Goal: Task Accomplishment & Management: Complete application form

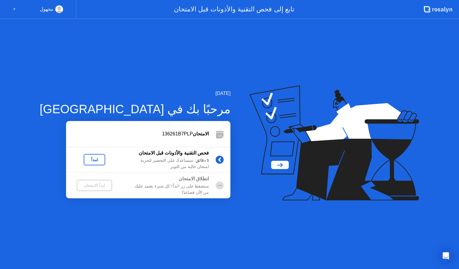
click at [88, 159] on div "لنبدأ" at bounding box center [94, 159] width 17 height 5
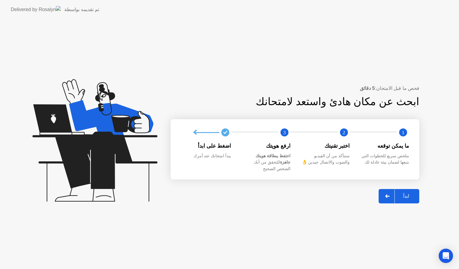
click at [408, 193] on div "ابدأ" at bounding box center [406, 196] width 23 height 6
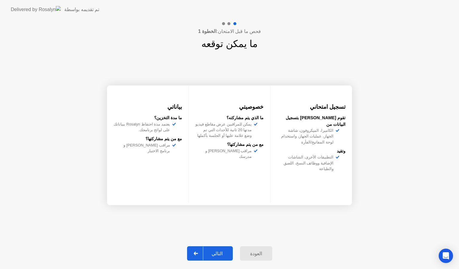
click at [213, 255] on div "التالي" at bounding box center [217, 253] width 28 height 6
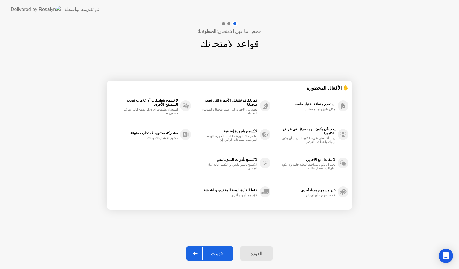
click at [225, 250] on div "فهمت" at bounding box center [217, 253] width 29 height 6
select select "**********"
select select "*******"
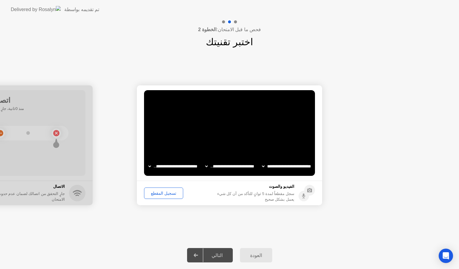
click at [158, 193] on div "تسجيل المقطع" at bounding box center [163, 193] width 35 height 5
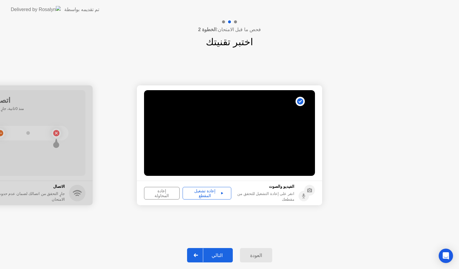
click at [200, 192] on div "إعادة تشغيل المقطع" at bounding box center [207, 193] width 45 height 10
click at [218, 191] on div "إعادة تشغيل المقطع" at bounding box center [207, 193] width 45 height 10
click at [162, 195] on div "إعادة المحاولة" at bounding box center [161, 193] width 31 height 10
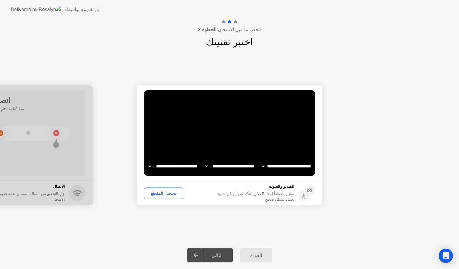
click at [162, 195] on div "تسجيل المقطع" at bounding box center [163, 193] width 35 height 5
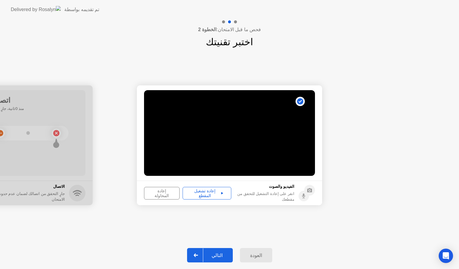
click at [209, 198] on button "إعادة تشغيل المقطع" at bounding box center [207, 193] width 49 height 13
click at [227, 255] on div "التالي" at bounding box center [217, 255] width 28 height 6
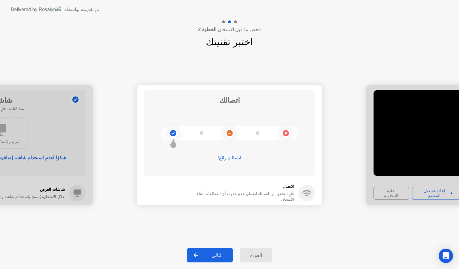
click at [218, 257] on div "التالي" at bounding box center [217, 255] width 28 height 6
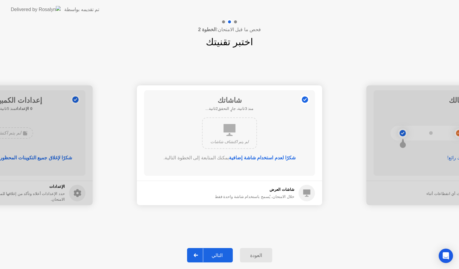
click at [226, 255] on div "التالي" at bounding box center [217, 255] width 28 height 6
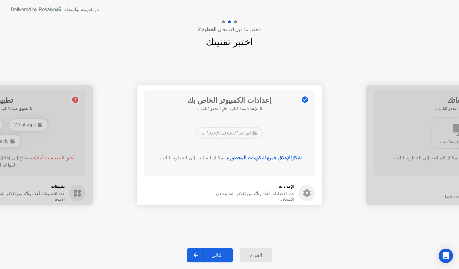
click at [223, 256] on div "التالي" at bounding box center [217, 255] width 28 height 6
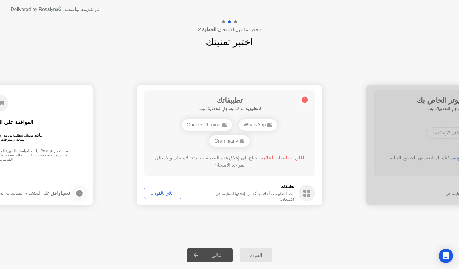
click at [157, 197] on button "إغلاق بالقوة..." at bounding box center [162, 192] width 37 height 11
click at [158, 191] on div "إغلاق بالقوة..." at bounding box center [162, 193] width 33 height 5
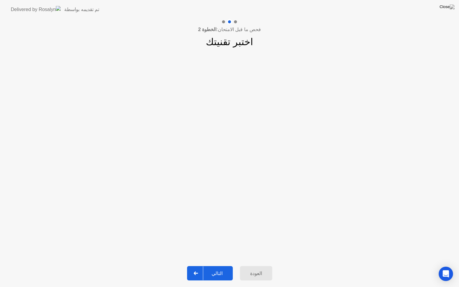
click at [221, 268] on div "التالي" at bounding box center [217, 274] width 28 height 6
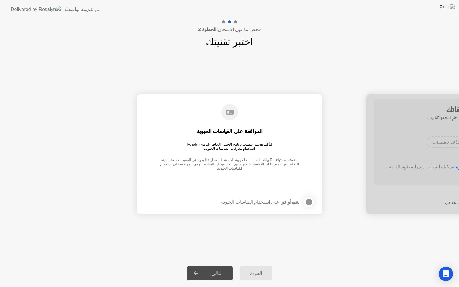
click at [304, 207] on label at bounding box center [308, 202] width 16 height 12
click at [223, 268] on div "التالي" at bounding box center [217, 274] width 28 height 6
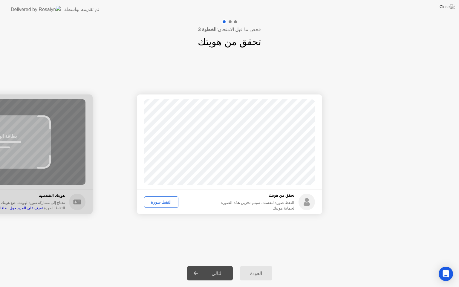
click at [162, 200] on div "التقط صورة" at bounding box center [161, 202] width 30 height 5
click at [226, 268] on div "التالي" at bounding box center [217, 274] width 28 height 6
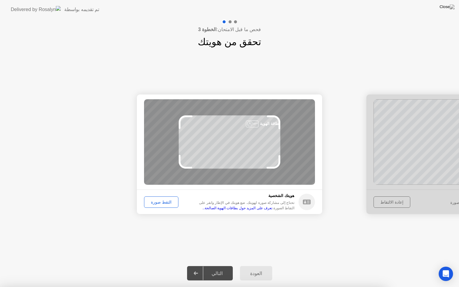
click at [0, 254] on div "نجاح تم التقاط الصورة بشكل صحيح تحقق من هويتك التقط صورة لنفسك. سيتم تخزين هذه …" at bounding box center [229, 154] width 459 height 211
click at [156, 203] on div "التقط صورة" at bounding box center [161, 202] width 30 height 5
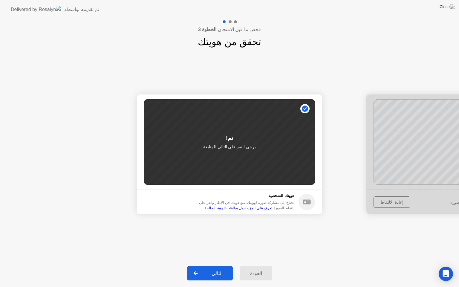
click at [222, 268] on div "التالي" at bounding box center [217, 274] width 28 height 6
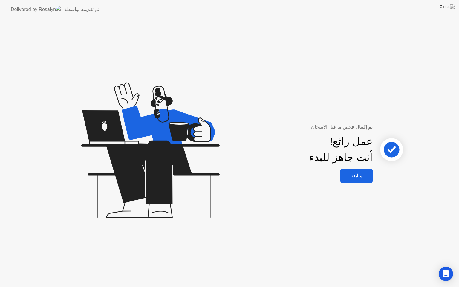
click at [350, 174] on div "متابعة" at bounding box center [357, 176] width 29 height 6
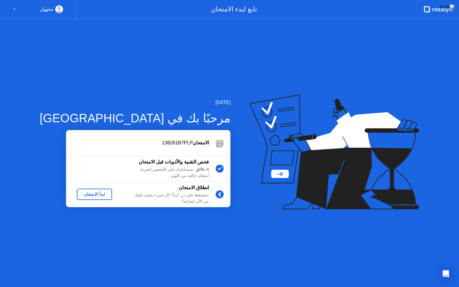
click at [86, 194] on div "ابدأ الامتحان" at bounding box center [94, 194] width 31 height 5
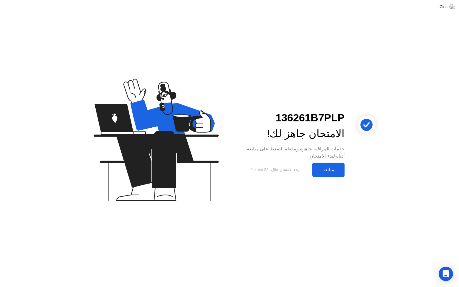
click at [335, 173] on div "متابعة" at bounding box center [328, 170] width 29 height 6
